Goal: Transaction & Acquisition: Purchase product/service

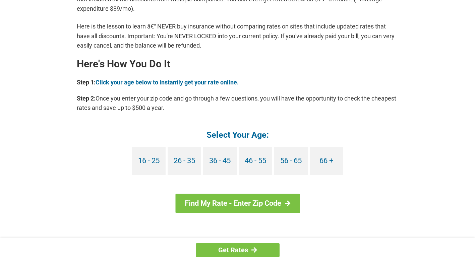
scroll to position [565, 0]
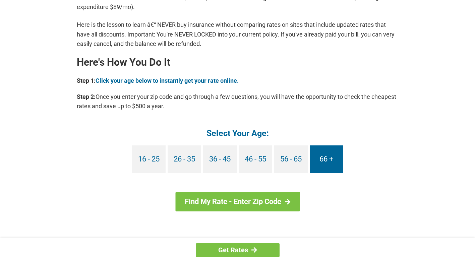
click at [328, 159] on link "66 +" at bounding box center [327, 160] width 34 height 28
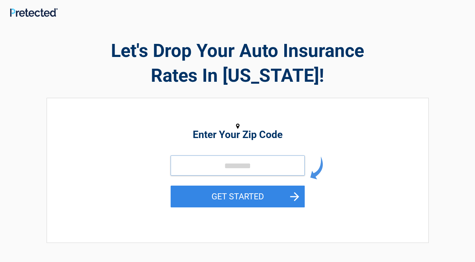
click at [223, 161] on input "tel" at bounding box center [238, 166] width 134 height 20
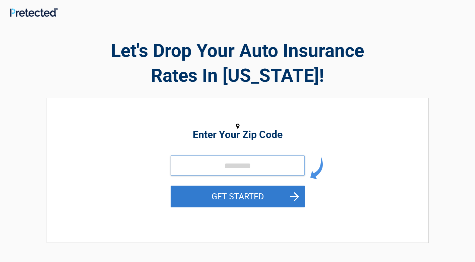
type input "*****"
click at [241, 197] on button "GET STARTED" at bounding box center [238, 197] width 134 height 22
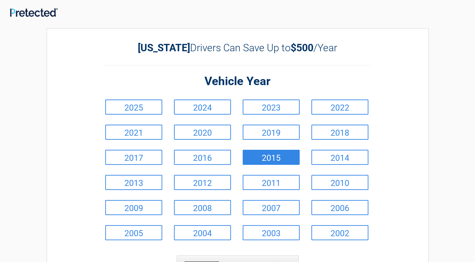
click at [268, 154] on link "2015" at bounding box center [271, 157] width 57 height 15
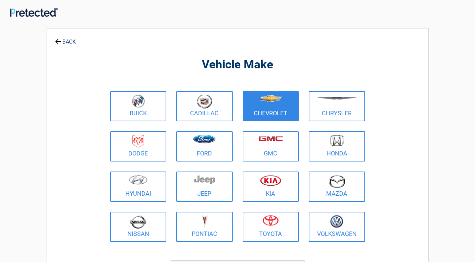
click at [271, 108] on figure at bounding box center [271, 102] width 48 height 15
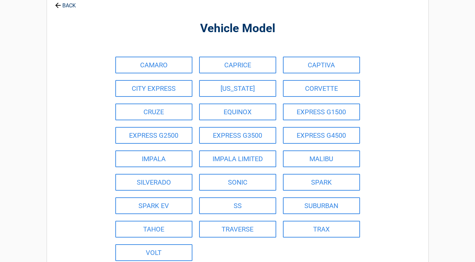
scroll to position [39, 0]
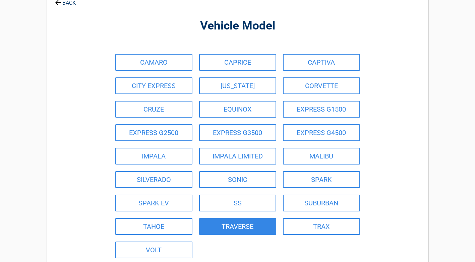
click at [244, 228] on link "TRAVERSE" at bounding box center [237, 226] width 77 height 17
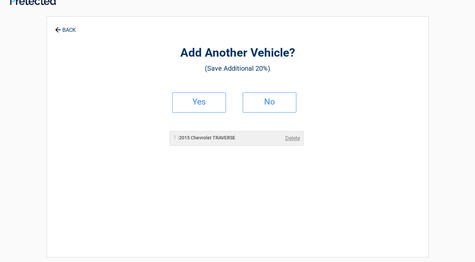
scroll to position [0, 0]
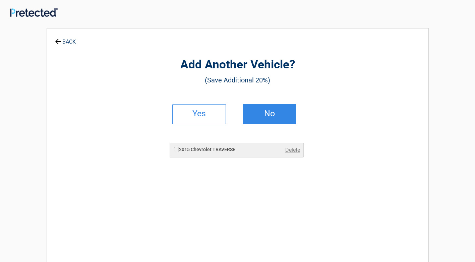
click at [266, 111] on h2 "No" at bounding box center [270, 113] width 40 height 5
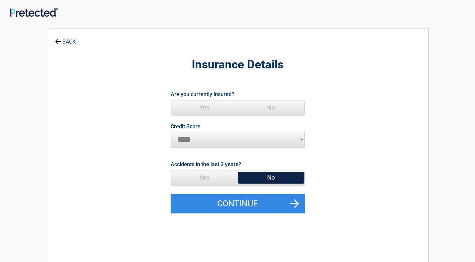
click at [213, 143] on select "********* **** ******* ****" at bounding box center [238, 139] width 134 height 17
select select "*********"
click at [171, 131] on select "********* **** ******* ****" at bounding box center [238, 139] width 134 height 17
click at [270, 178] on span "No" at bounding box center [271, 177] width 67 height 13
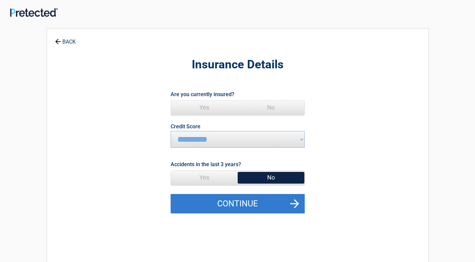
click at [274, 205] on button "Continue" at bounding box center [238, 203] width 134 height 19
click at [254, 204] on button "Continue" at bounding box center [238, 203] width 134 height 19
click at [295, 199] on button "Continue" at bounding box center [238, 203] width 134 height 19
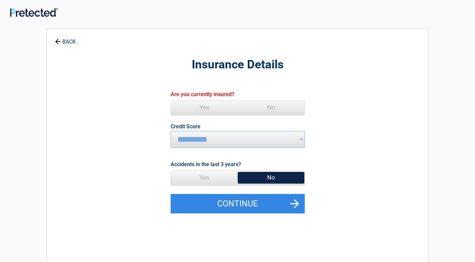
click at [284, 181] on span "No" at bounding box center [271, 177] width 67 height 13
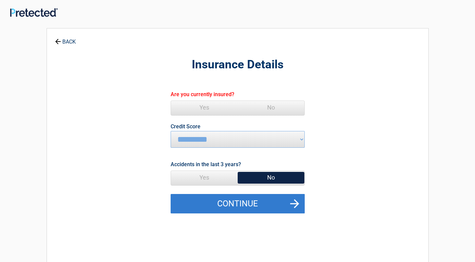
click at [293, 201] on button "Continue" at bounding box center [238, 203] width 134 height 19
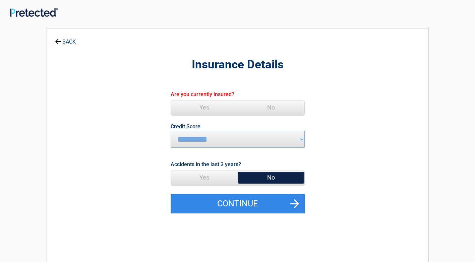
click at [219, 108] on span "Yes" at bounding box center [204, 107] width 67 height 13
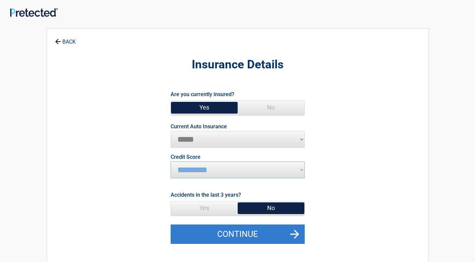
click at [294, 231] on button "Continue" at bounding box center [238, 234] width 134 height 19
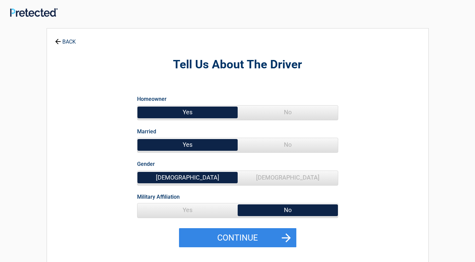
click at [198, 112] on span "Yes" at bounding box center [188, 112] width 100 height 13
click at [198, 144] on span "Yes" at bounding box center [188, 144] width 100 height 13
click at [200, 174] on span "Male" at bounding box center [188, 177] width 100 height 13
click at [192, 200] on div "Military Affiliation Yes No" at bounding box center [237, 204] width 211 height 33
click at [193, 212] on span "Yes" at bounding box center [188, 210] width 100 height 13
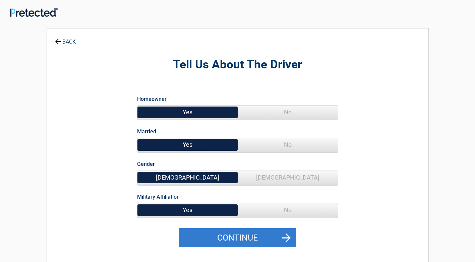
click at [247, 234] on button "Continue" at bounding box center [237, 237] width 117 height 19
